Goal: Task Accomplishment & Management: Use online tool/utility

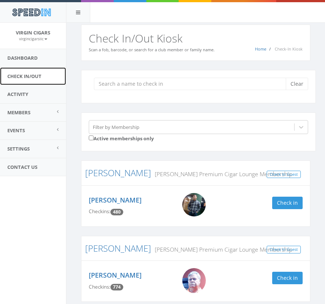
click at [22, 74] on link "Check In/Out" at bounding box center [33, 76] width 66 height 18
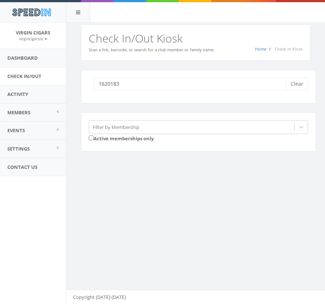
type input "16201835"
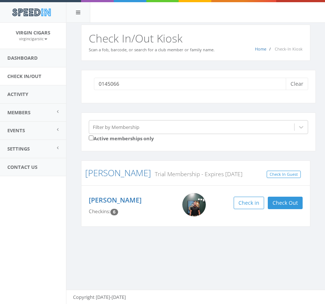
type input "01450666"
